Goal: Task Accomplishment & Management: Manage account settings

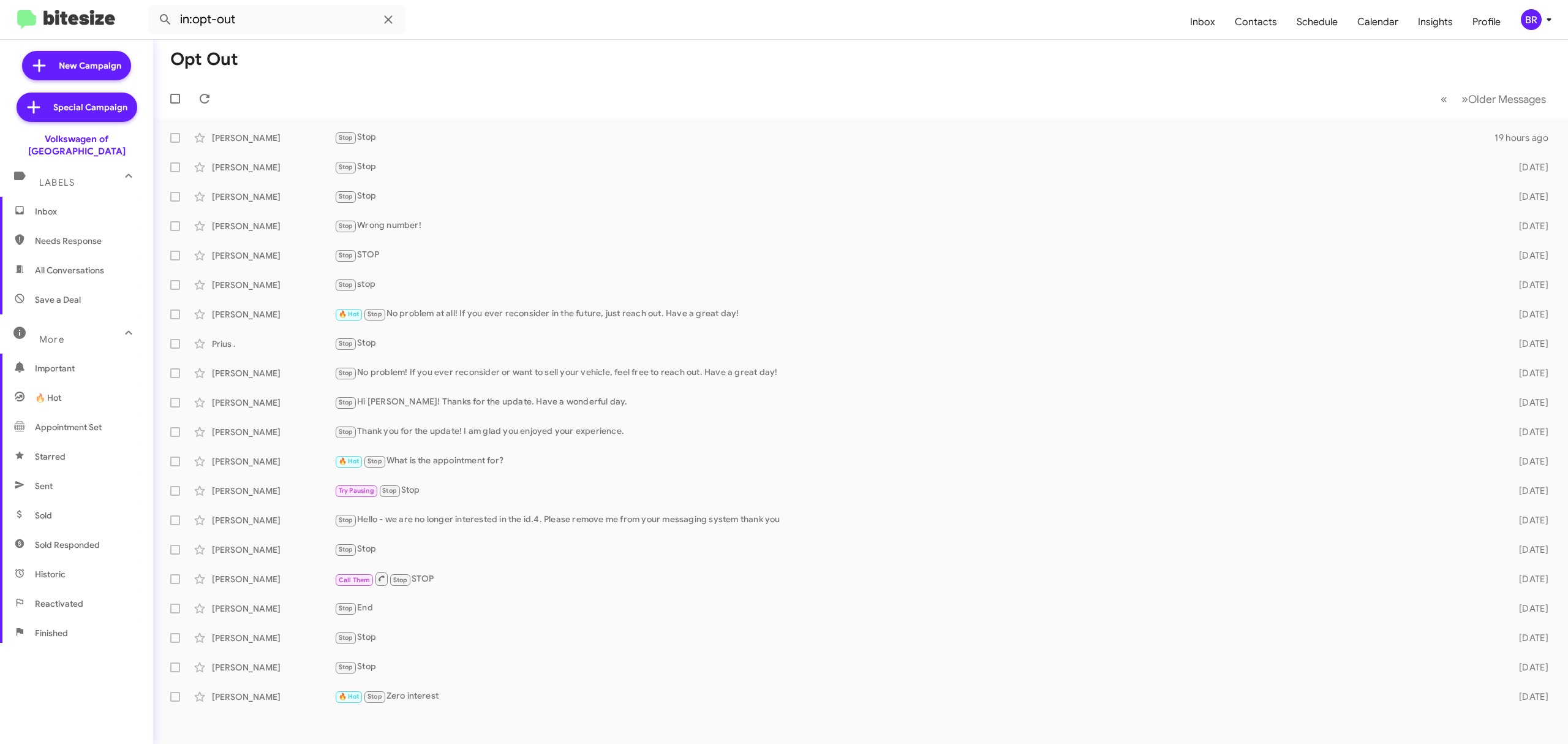
scroll to position [131, 0]
click at [1534, 17] on div "BR" at bounding box center [1531, 20] width 21 height 21
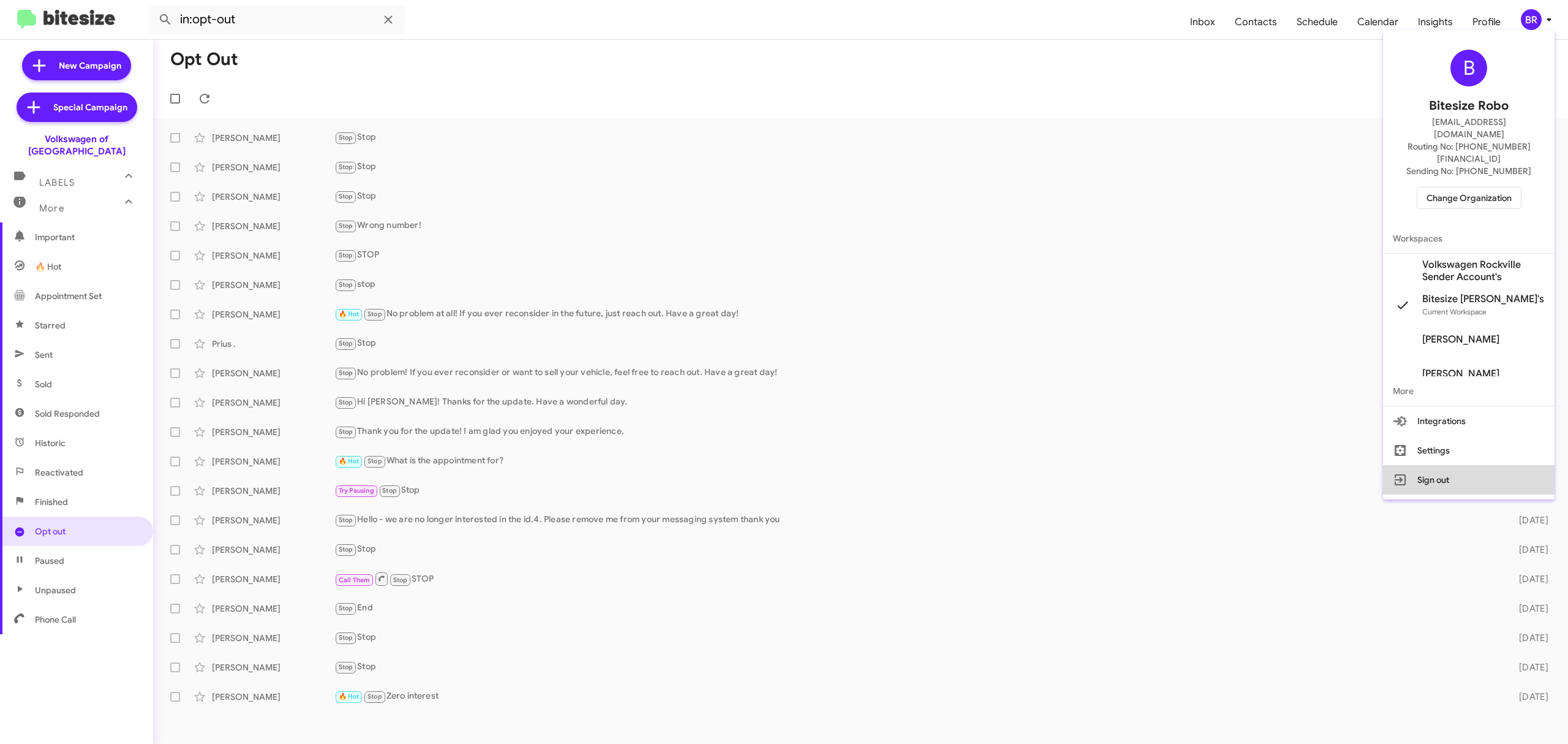
click at [1419, 465] on button "Sign out" at bounding box center [1468, 479] width 171 height 29
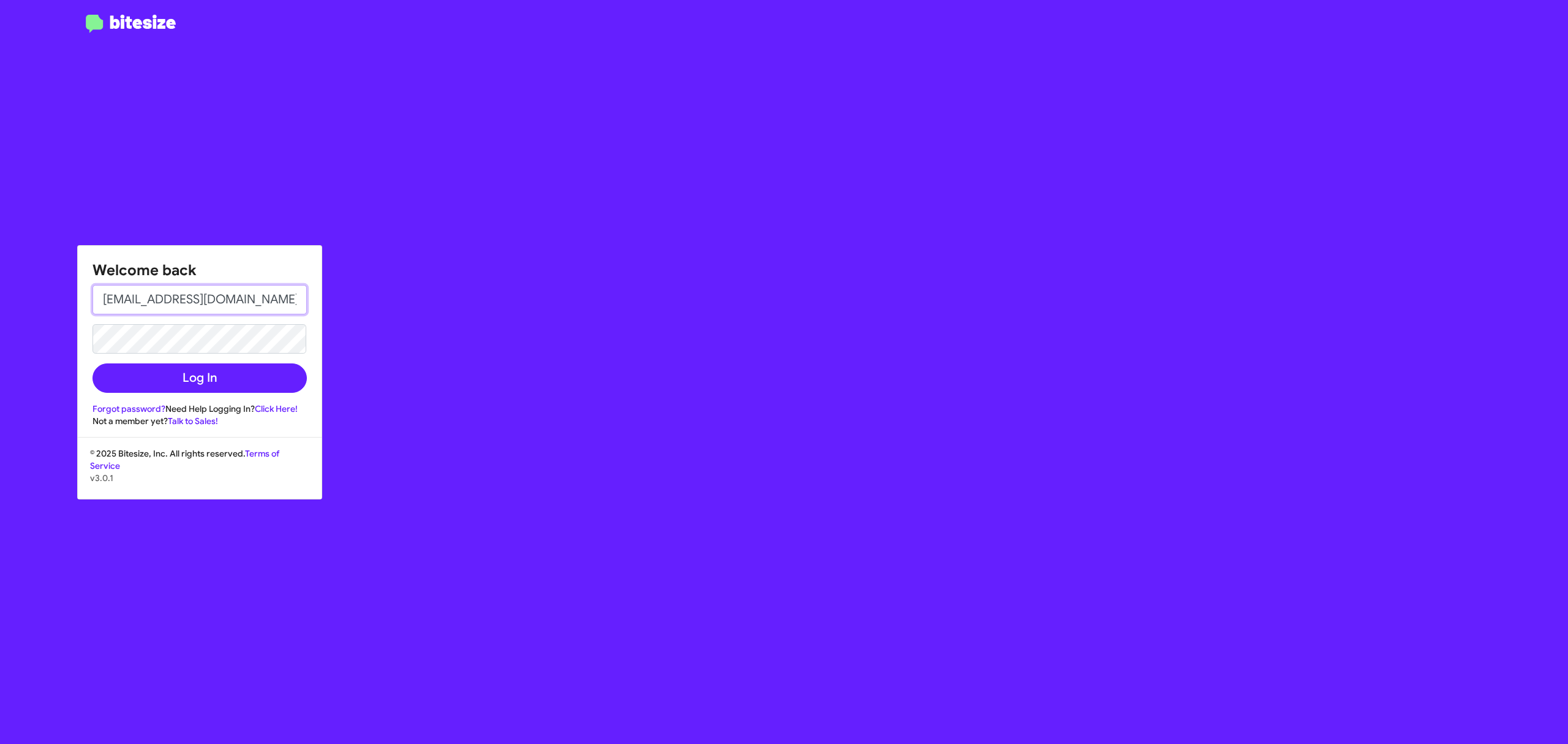
click at [240, 302] on input "[EMAIL_ADDRESS][DOMAIN_NAME]" at bounding box center [199, 299] width 214 height 29
type input "[PERSON_NAME][EMAIL_ADDRESS][DOMAIN_NAME]"
click at [152, 387] on button "Log In" at bounding box center [199, 377] width 214 height 29
